Goal: Transaction & Acquisition: Purchase product/service

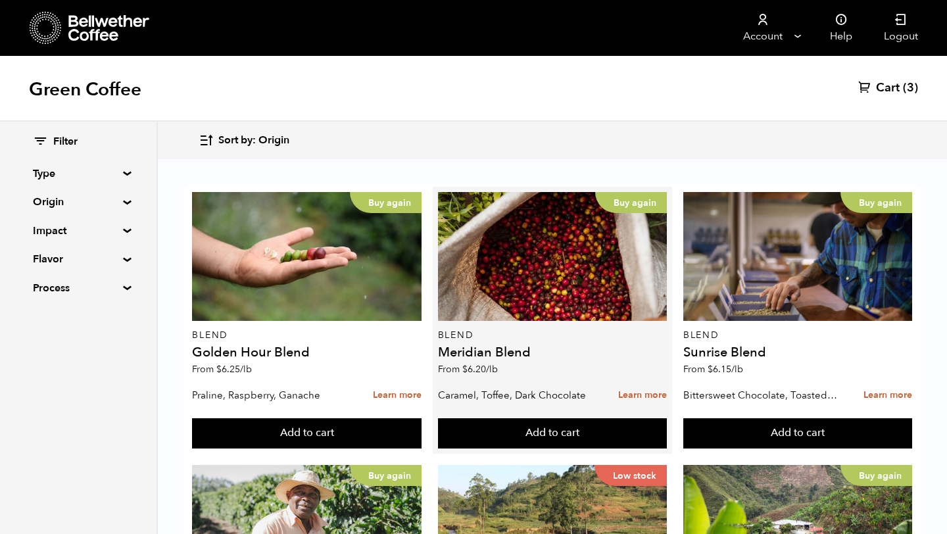
scroll to position [356, 0]
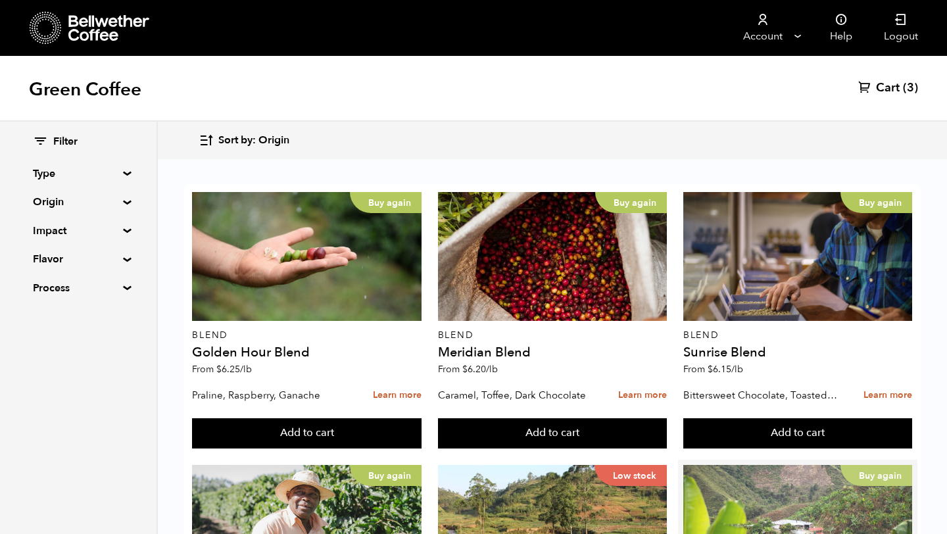
click at [766, 465] on div "Buy again" at bounding box center [797, 529] width 229 height 129
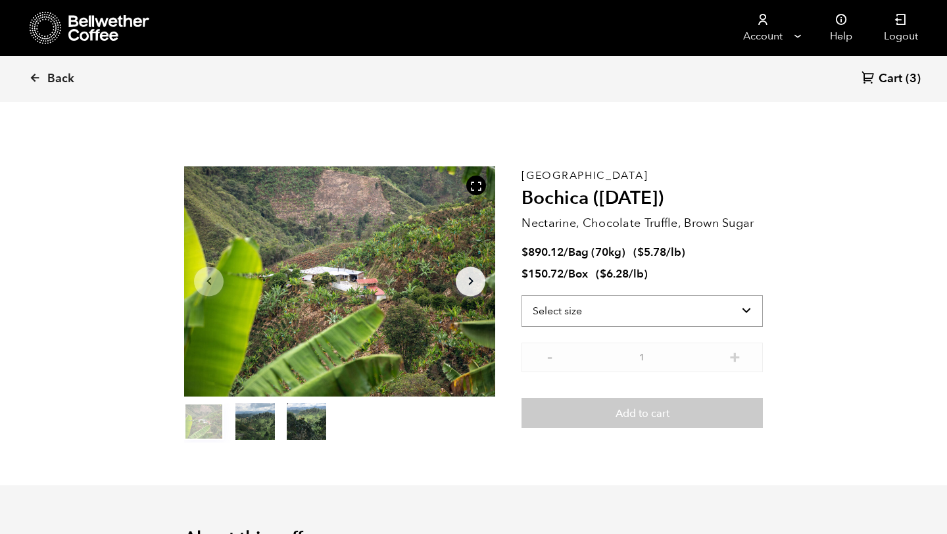
scroll to position [572, 563]
click at [709, 313] on select "Select size Bag (70kg) (154 lbs) Box (24 lbs)" at bounding box center [641, 311] width 241 height 32
select select "box"
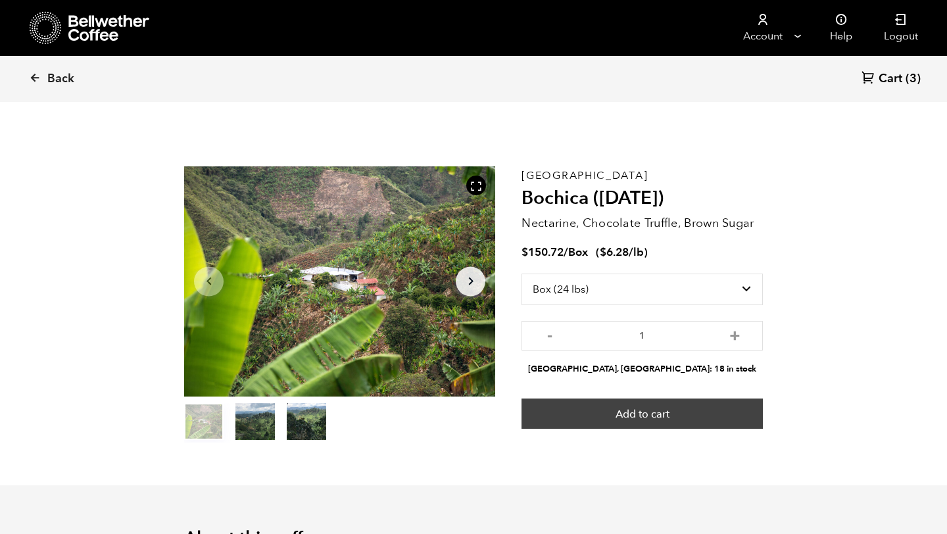
click at [670, 412] on button "Add to cart" at bounding box center [641, 413] width 241 height 30
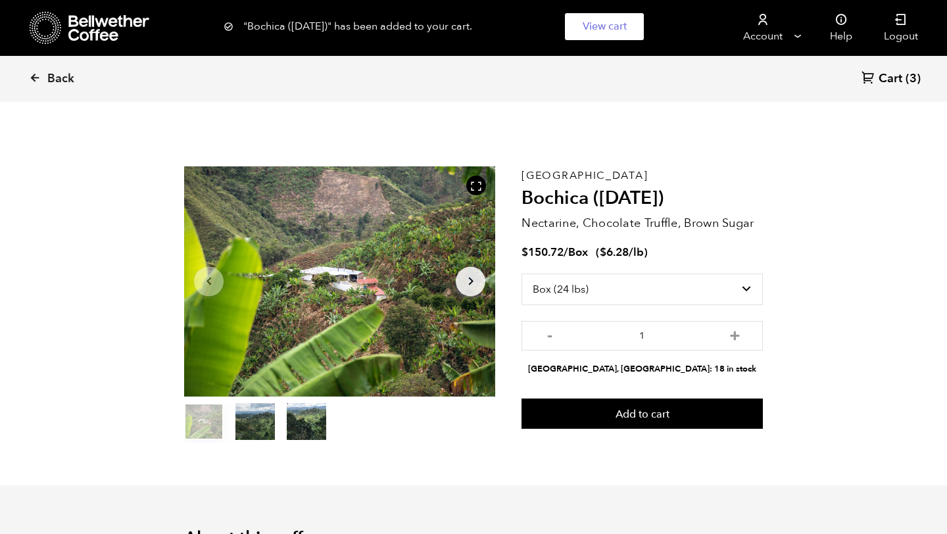
click at [891, 75] on span "Cart" at bounding box center [890, 79] width 24 height 16
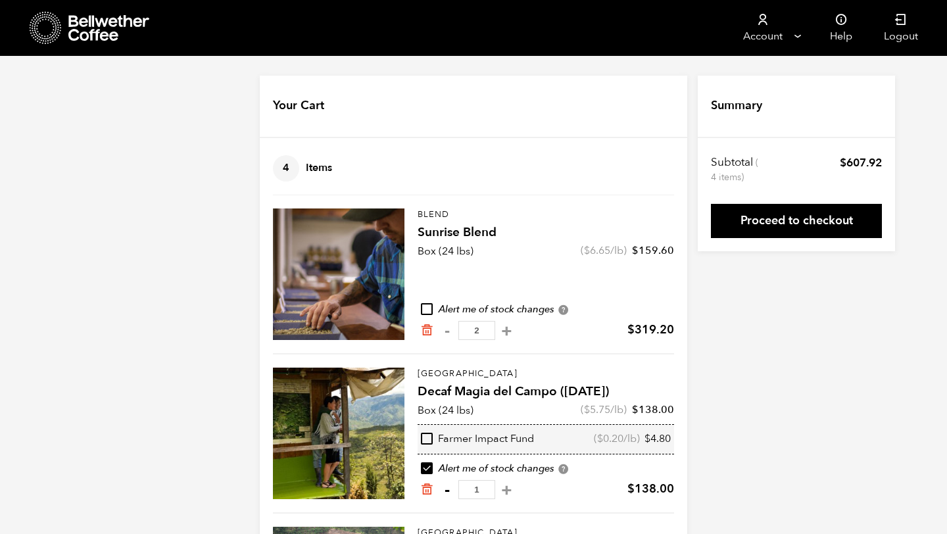
click at [444, 490] on button "-" at bounding box center [446, 489] width 16 height 13
type input "0"
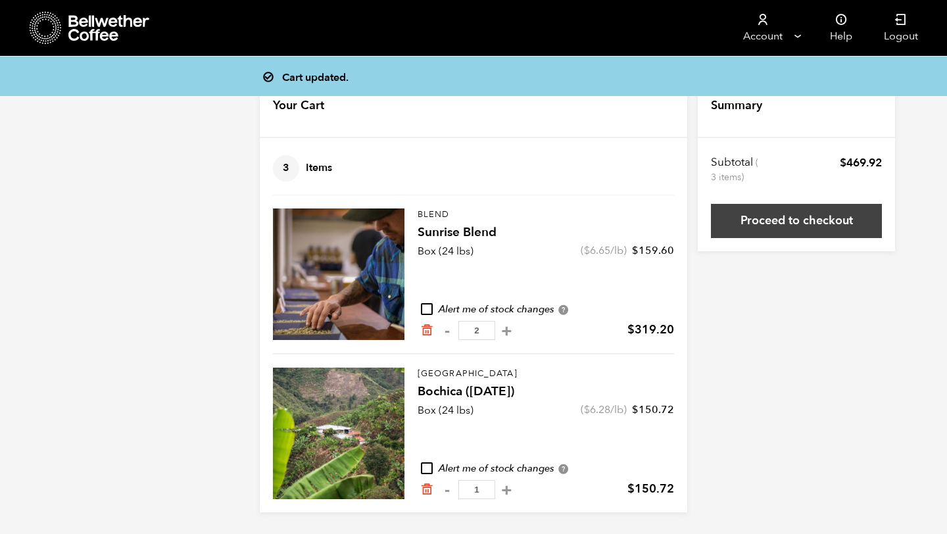
click at [757, 233] on link "Proceed to checkout" at bounding box center [796, 221] width 171 height 34
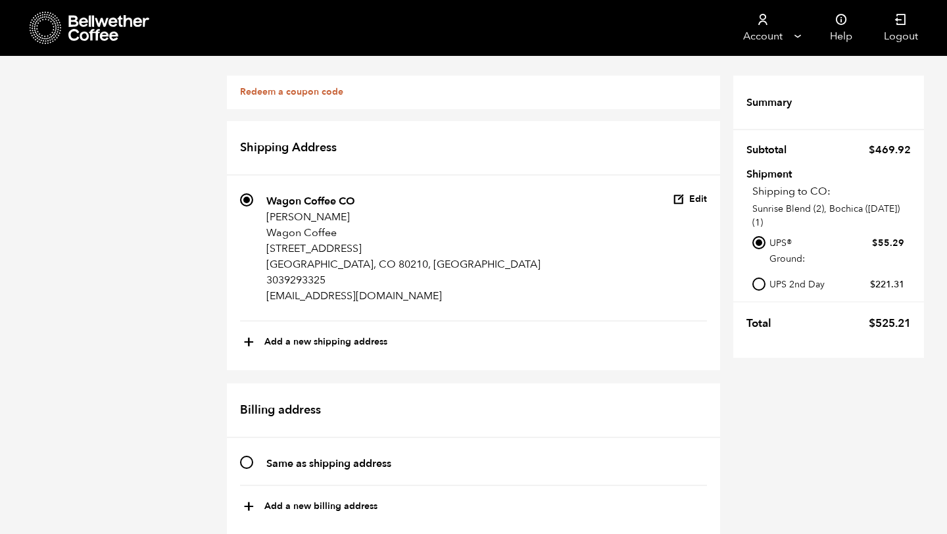
scroll to position [446, 0]
radio input "true"
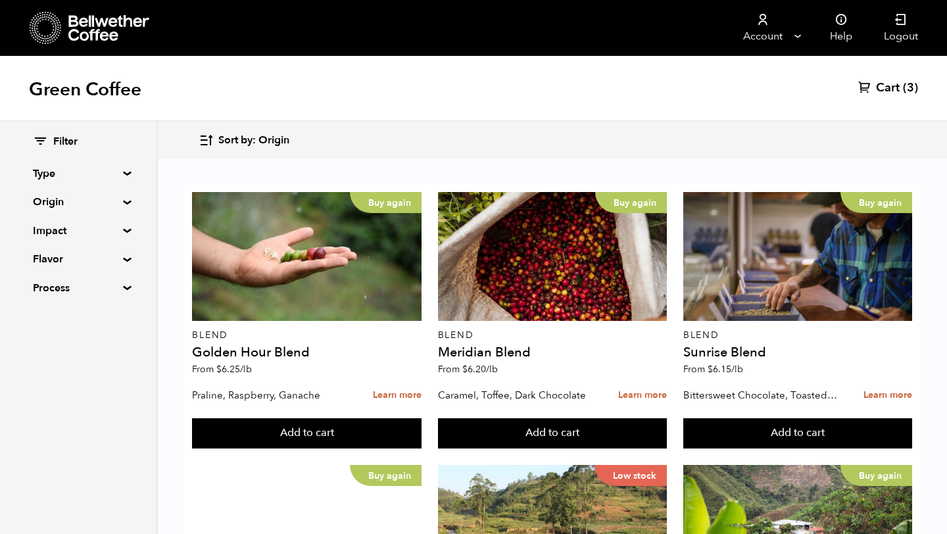
scroll to position [4, 0]
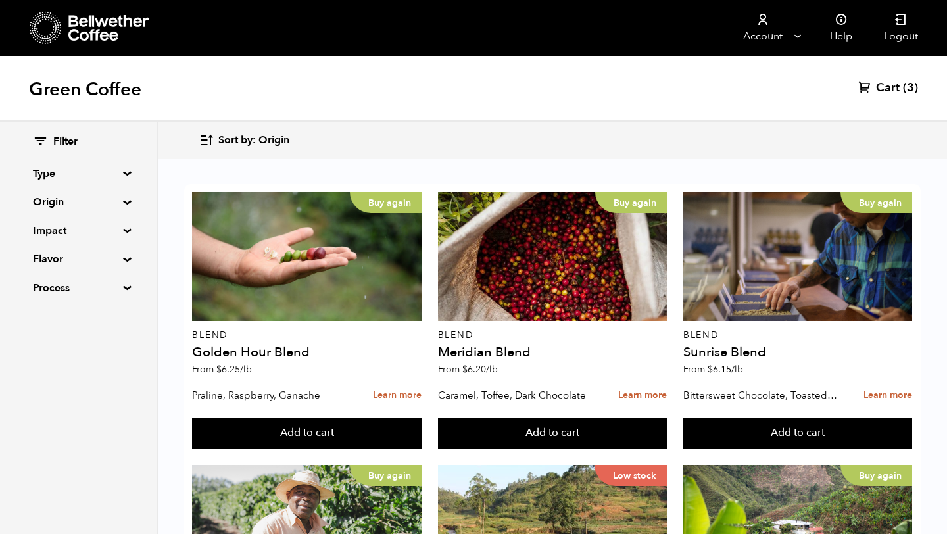
click at [67, 204] on summary "Origin" at bounding box center [78, 202] width 91 height 16
